Goal: Navigation & Orientation: Find specific page/section

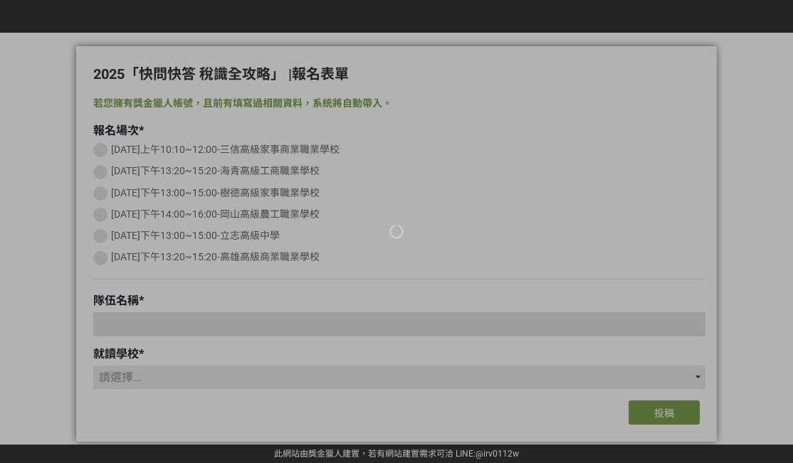
click at [436, 216] on div at bounding box center [396, 231] width 793 height 463
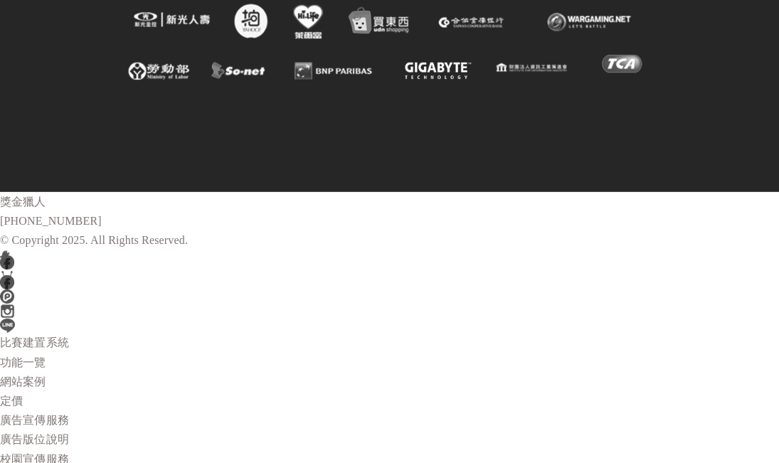
scroll to position [2595, 0]
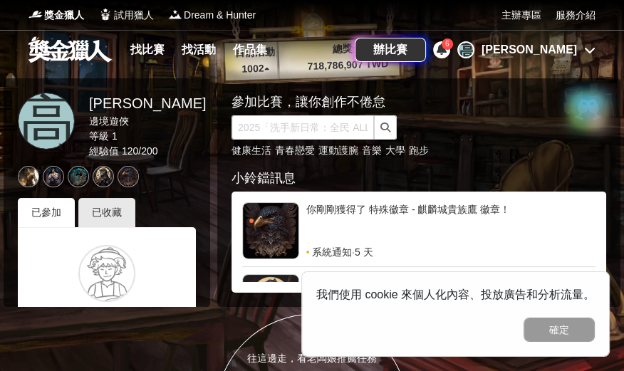
click at [446, 46] on icon at bounding box center [441, 48] width 10 height 11
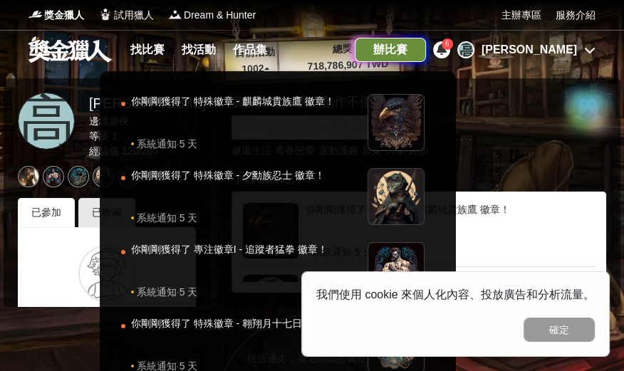
click at [426, 53] on div "辦比賽" at bounding box center [389, 50] width 71 height 24
click at [584, 41] on div at bounding box center [312, 185] width 624 height 371
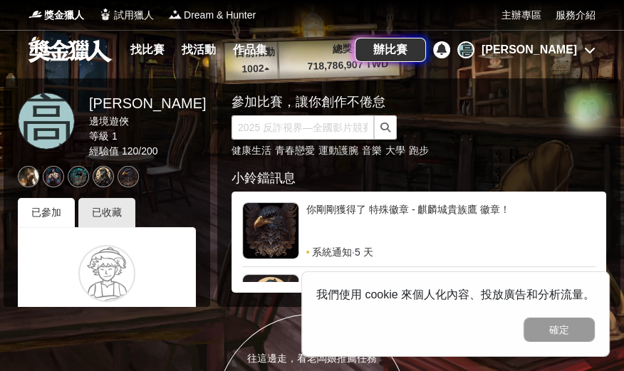
click at [587, 48] on icon at bounding box center [589, 49] width 11 height 11
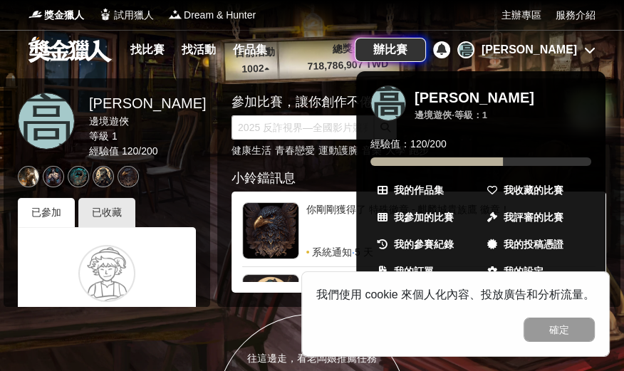
click at [587, 53] on div at bounding box center [312, 185] width 624 height 371
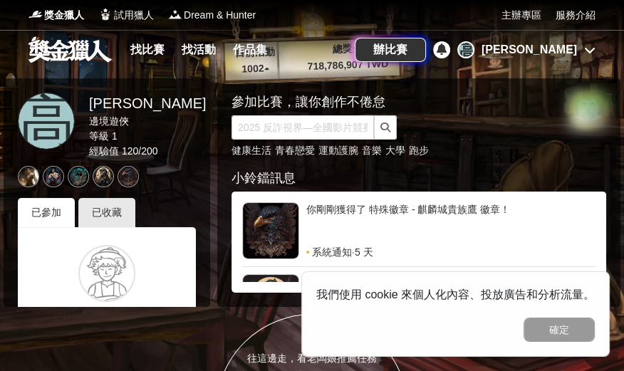
click at [587, 53] on icon at bounding box center [589, 49] width 11 height 11
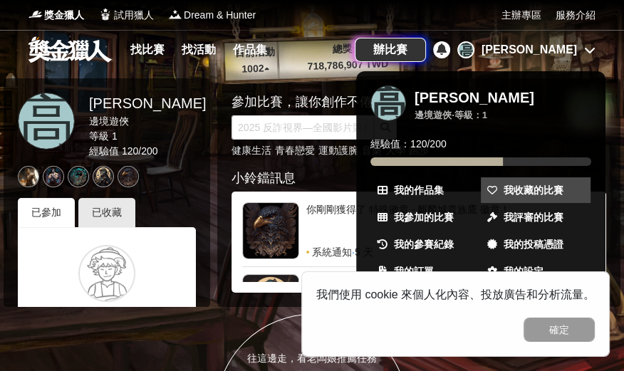
click at [514, 190] on span "我收藏的比賽" at bounding box center [533, 190] width 60 height 15
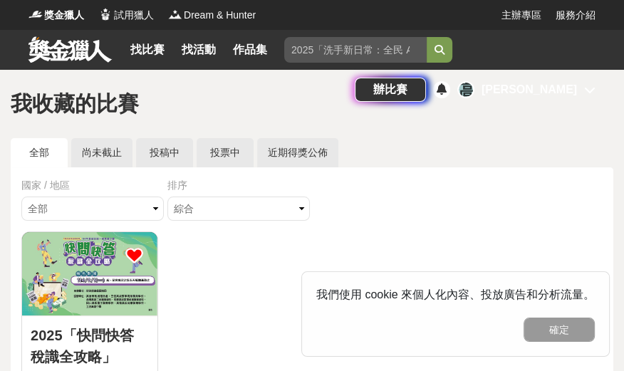
click at [103, 299] on img at bounding box center [89, 273] width 135 height 83
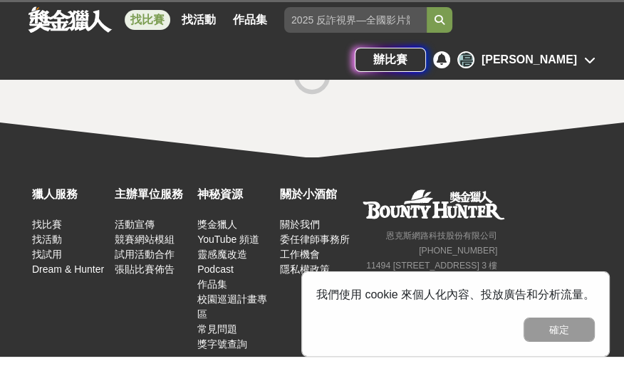
scroll to position [56, 0]
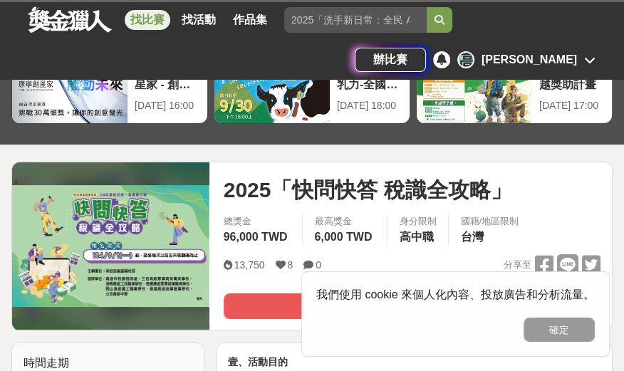
click at [550, 330] on button "確定" at bounding box center [558, 329] width 71 height 24
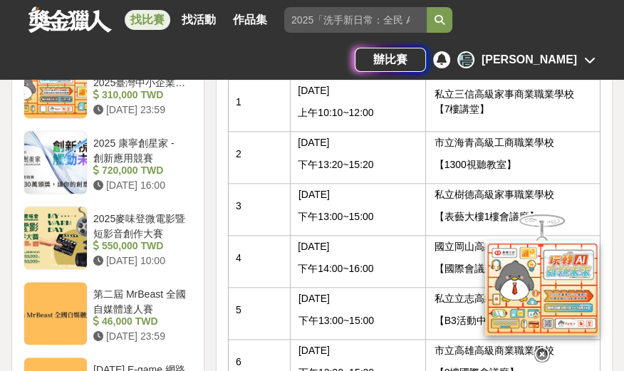
scroll to position [1123, 0]
